Goal: Task Accomplishment & Management: Manage account settings

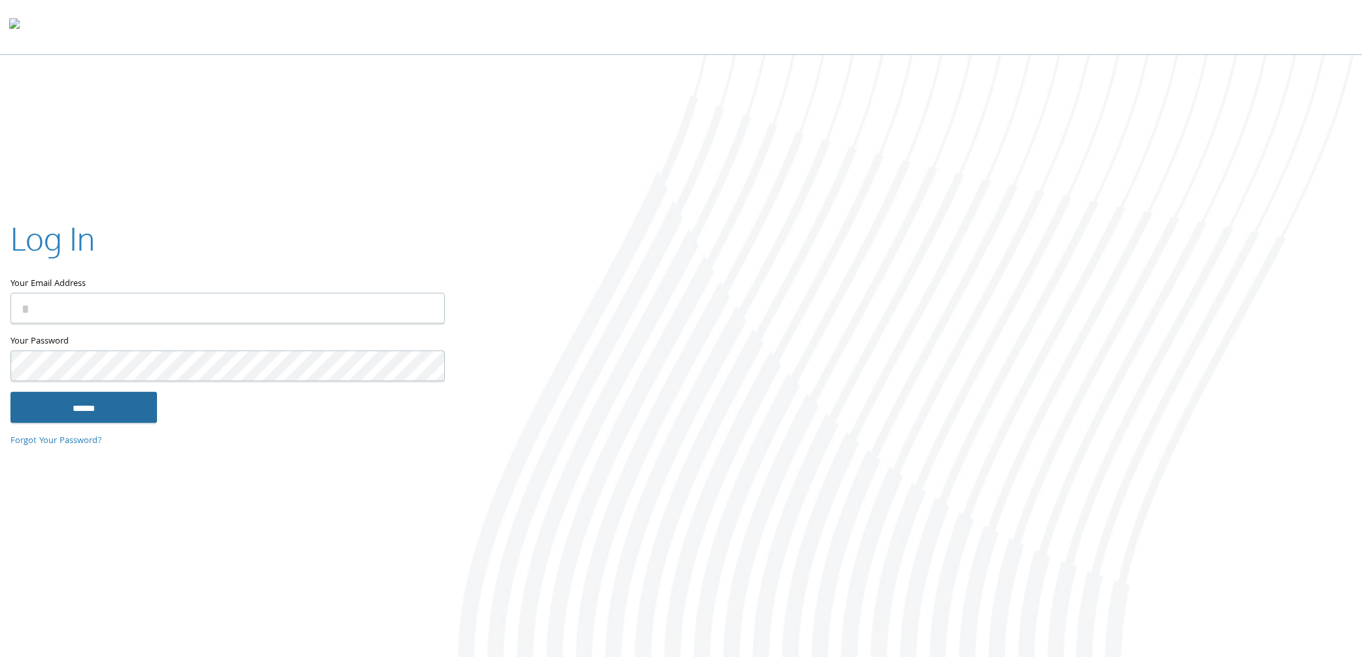
type input "**********"
click at [81, 405] on input "******" at bounding box center [83, 407] width 147 height 31
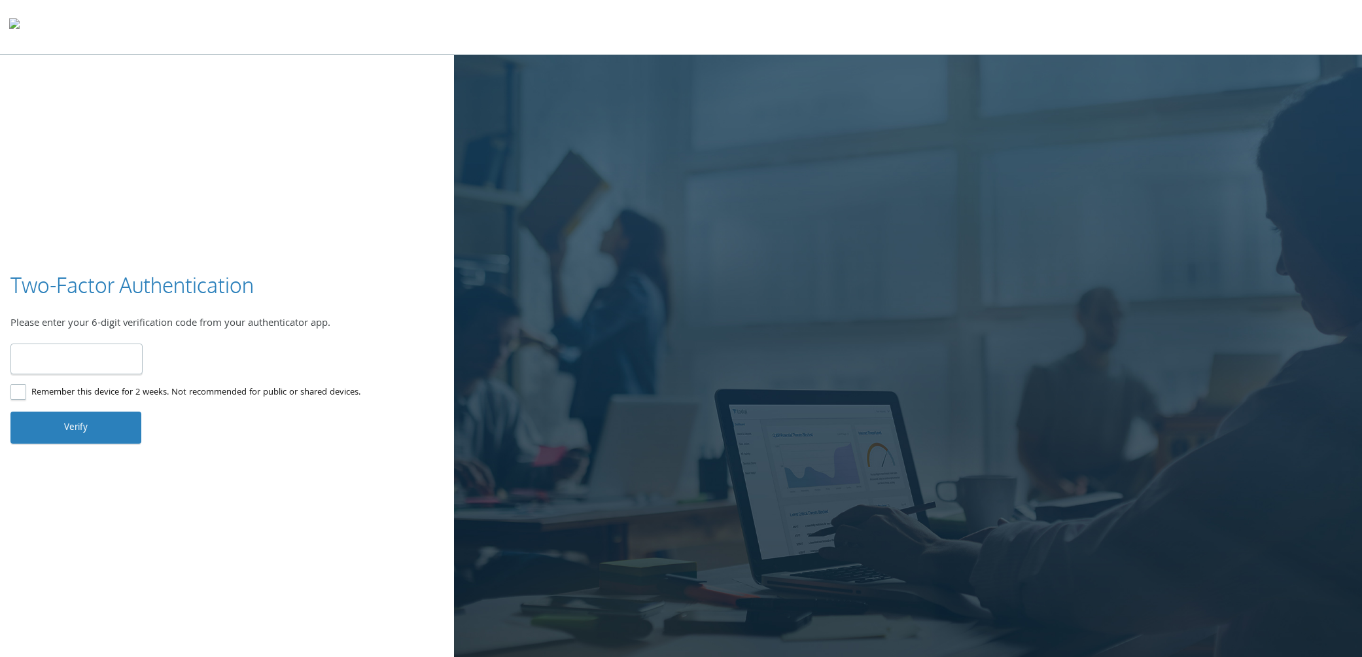
click at [87, 357] on input "number" at bounding box center [76, 358] width 132 height 31
type input "******"
